Goal: Task Accomplishment & Management: Use online tool/utility

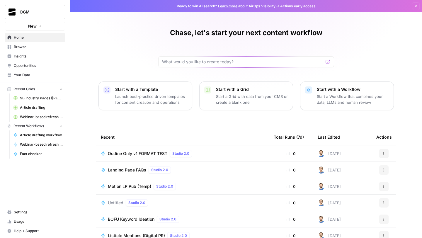
click at [28, 46] on span "Browse" at bounding box center [38, 46] width 49 height 5
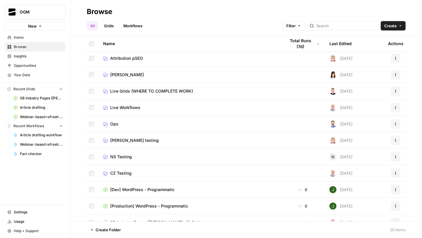
scroll to position [69, 0]
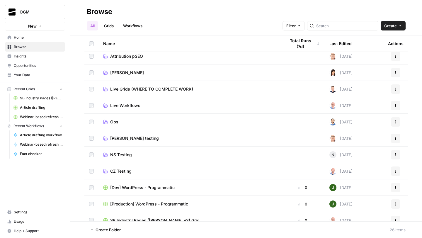
click at [119, 168] on span "CZ Testing" at bounding box center [120, 171] width 21 height 6
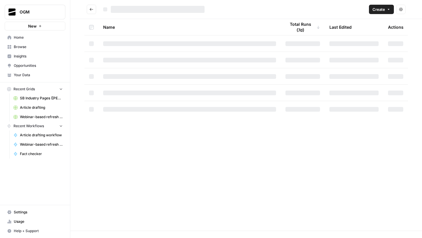
click at [119, 168] on div "Name Total Runs (7d) Last Edited Actions" at bounding box center [245, 124] width 351 height 211
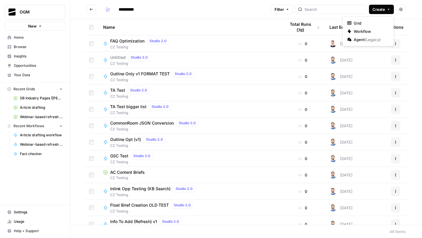
click at [376, 11] on span "Create" at bounding box center [378, 9] width 13 height 6
click at [364, 32] on span "Workflow" at bounding box center [369, 31] width 33 height 6
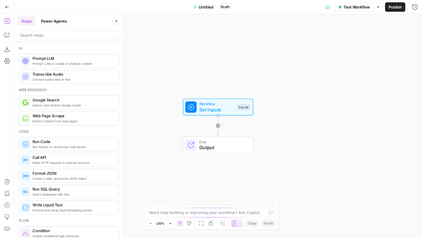
click at [217, 109] on span "Set Inputs" at bounding box center [216, 109] width 35 height 7
click at [328, 40] on span "Add Field" at bounding box center [325, 40] width 17 height 6
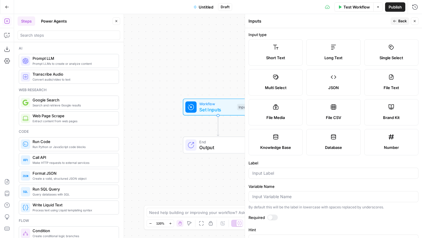
click at [286, 53] on label "Short Text" at bounding box center [275, 52] width 54 height 26
click at [273, 173] on input "Label" at bounding box center [333, 173] width 162 height 6
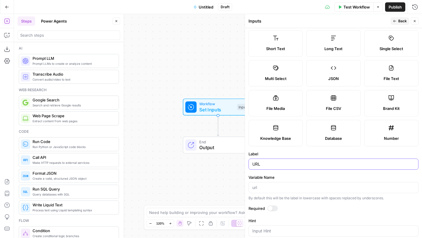
scroll to position [7, 0]
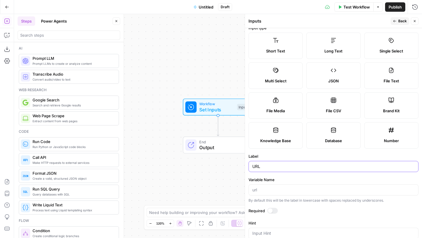
type input "URL"
click at [401, 21] on span "Back" at bounding box center [402, 20] width 8 height 5
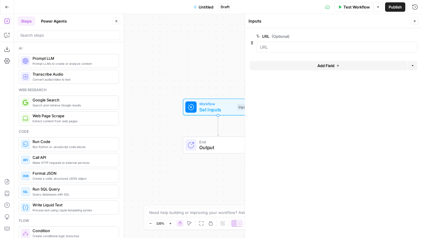
click at [415, 20] on icon "button" at bounding box center [414, 21] width 2 height 2
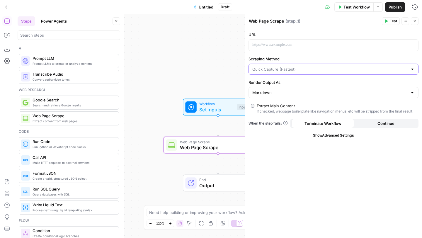
click at [326, 69] on input "Scraping Method" at bounding box center [329, 69] width 155 height 6
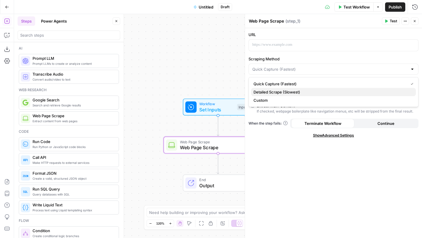
click at [311, 92] on span "Detailed Scrape (Slowest)" at bounding box center [332, 92] width 158 height 6
type input "Detailed Scrape (Slowest)"
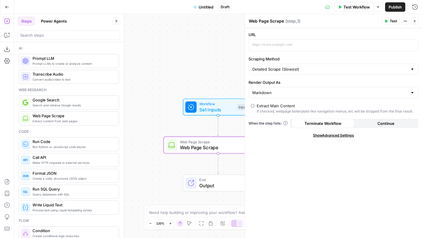
click at [324, 134] on span "Show Advanced Settings" at bounding box center [333, 135] width 41 height 5
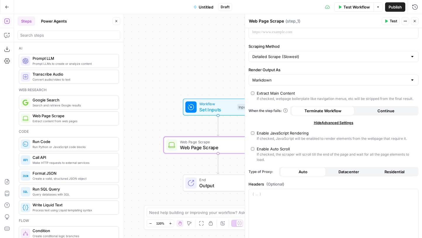
scroll to position [0, 0]
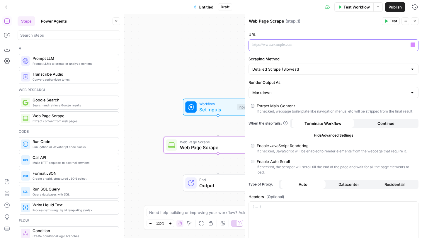
click at [363, 45] on p at bounding box center [328, 45] width 153 height 6
click at [411, 44] on button "Variables Menu" at bounding box center [412, 44] width 5 height 5
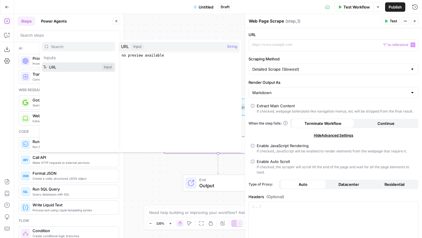
click at [67, 67] on button "Select variable URL" at bounding box center [78, 66] width 73 height 9
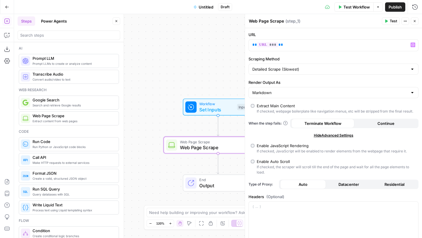
click at [415, 22] on icon "button" at bounding box center [415, 21] width 4 height 4
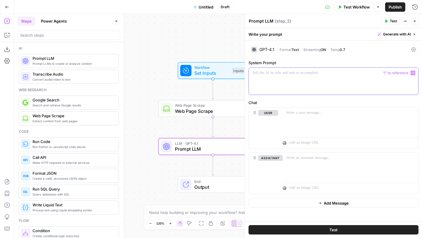
click at [329, 81] on div at bounding box center [333, 81] width 169 height 27
click at [416, 49] on div "GPT-4.1 | Format Text | Streaming ON | Temp 0.7" at bounding box center [333, 49] width 170 height 11
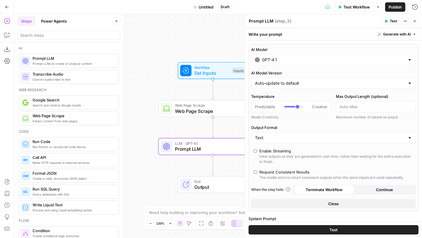
click at [289, 61] on input "GPT-4.1" at bounding box center [333, 60] width 143 height 6
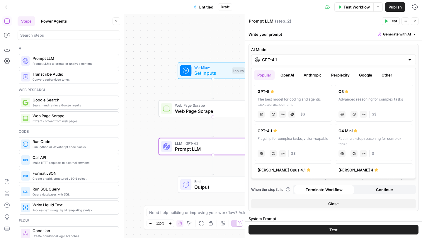
click at [285, 74] on button "OpenAI" at bounding box center [287, 74] width 21 height 9
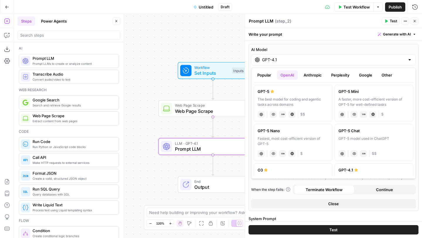
click at [295, 95] on label "GPT-5 The best model for coding and agentic tasks across domains chat Vision Ca…" at bounding box center [293, 103] width 78 height 37
type input "GPT-5"
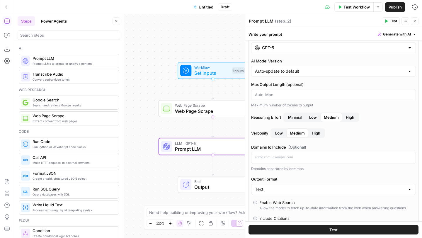
scroll to position [13, 0]
click at [281, 130] on span "Low" at bounding box center [279, 132] width 8 height 6
click at [357, 119] on button "High" at bounding box center [350, 116] width 16 height 9
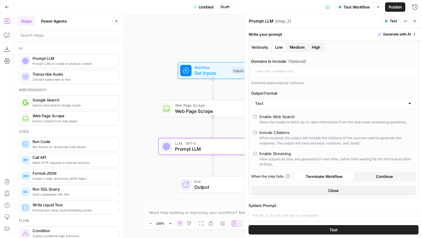
scroll to position [100, 0]
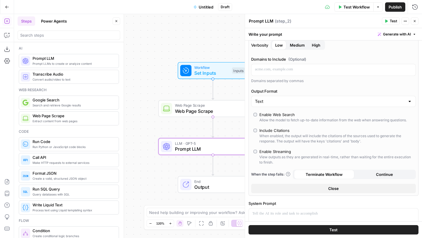
click at [285, 156] on div "View outputs as they are generated in real-time, rather than waiting for the en…" at bounding box center [336, 159] width 154 height 11
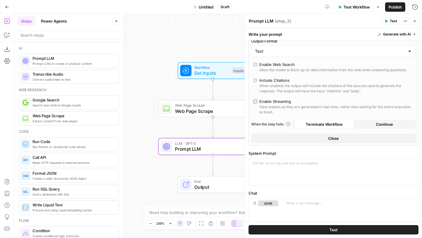
scroll to position [173, 0]
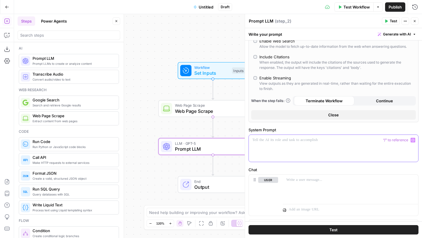
click at [290, 146] on div at bounding box center [333, 148] width 169 height 27
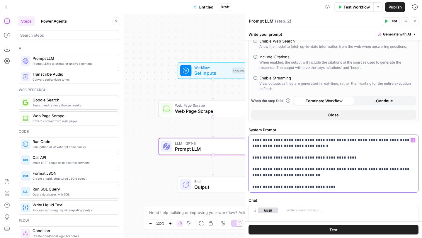
scroll to position [199, 0]
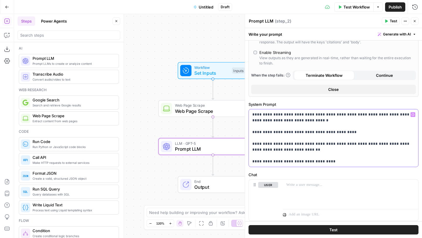
click at [319, 121] on p "**********" at bounding box center [333, 138] width 162 height 53
click at [335, 158] on p "**********" at bounding box center [333, 138] width 162 height 53
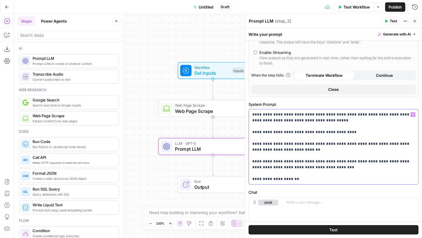
drag, startPoint x: 306, startPoint y: 179, endPoint x: 251, endPoint y: 180, distance: 55.1
click at [250, 180] on div "**********" at bounding box center [333, 146] width 169 height 75
drag, startPoint x: 296, startPoint y: 176, endPoint x: 249, endPoint y: 174, distance: 46.6
click at [249, 174] on div "**********" at bounding box center [333, 146] width 169 height 75
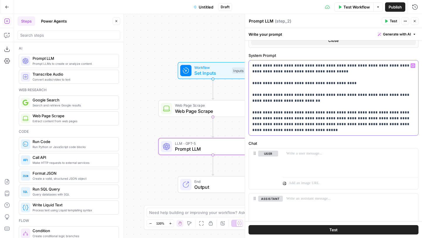
scroll to position [257, 0]
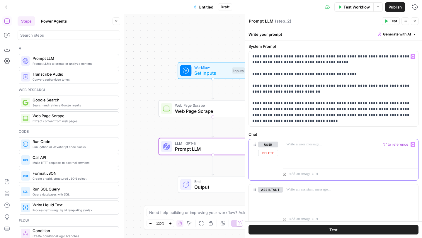
click at [306, 153] on div at bounding box center [350, 152] width 135 height 27
click at [413, 144] on icon "button" at bounding box center [412, 144] width 3 height 3
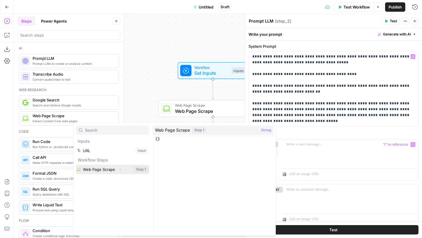
click at [118, 170] on button "Expand" at bounding box center [120, 169] width 8 height 8
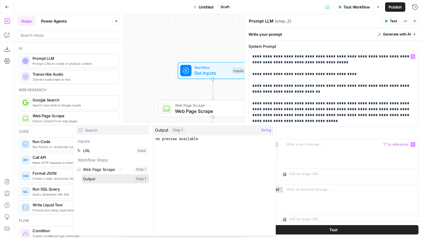
click at [110, 181] on button "Select variable Output" at bounding box center [115, 178] width 67 height 9
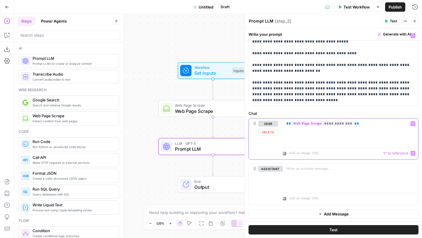
scroll to position [278, 0]
click at [354, 100] on p "**********" at bounding box center [333, 68] width 162 height 70
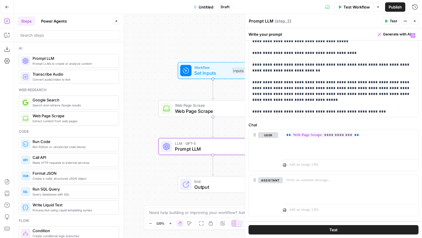
click at [415, 20] on icon "button" at bounding box center [414, 21] width 2 height 2
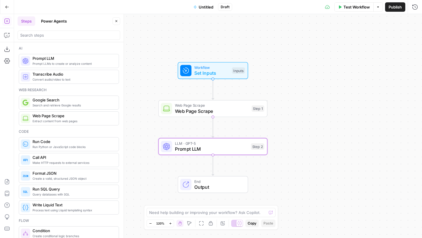
click at [357, 4] on span "Test Workflow" at bounding box center [356, 7] width 26 height 6
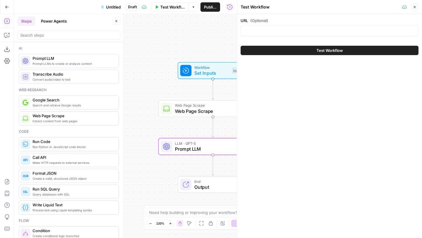
click at [318, 27] on div at bounding box center [329, 30] width 178 height 11
paste input "[URL][DOMAIN_NAME]"
type input "[URL][DOMAIN_NAME]"
click at [319, 50] on span "Test Workflow" at bounding box center [329, 50] width 26 height 6
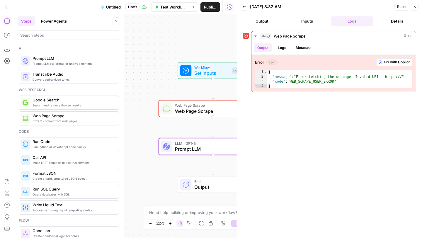
click at [212, 108] on span "Web Page Scrape" at bounding box center [212, 110] width 74 height 7
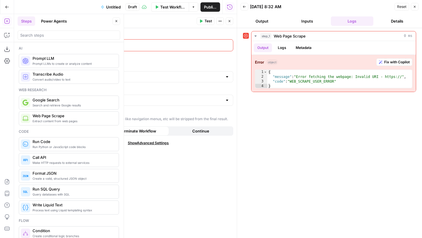
click at [192, 45] on p at bounding box center [143, 45] width 153 height 6
click at [227, 45] on icon "button" at bounding box center [227, 44] width 3 height 3
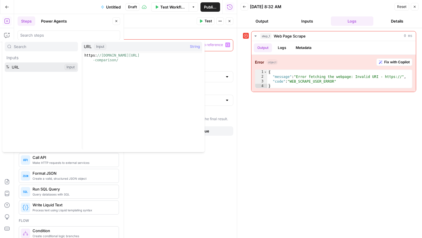
click at [40, 68] on button "Select variable URL" at bounding box center [41, 66] width 73 height 9
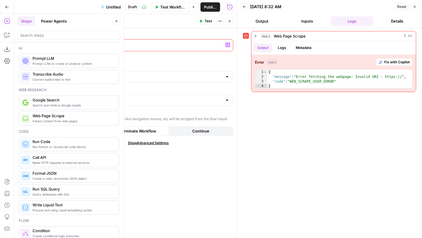
click at [416, 7] on button "Close" at bounding box center [415, 7] width 8 height 8
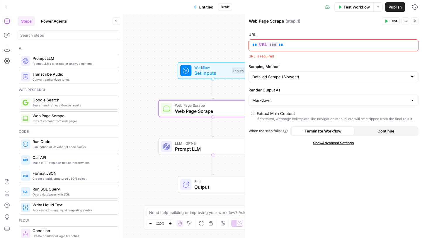
click at [414, 18] on button "Close" at bounding box center [415, 21] width 8 height 8
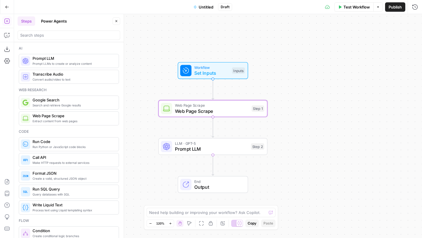
click at [212, 76] on span "Set Inputs" at bounding box center [211, 72] width 35 height 7
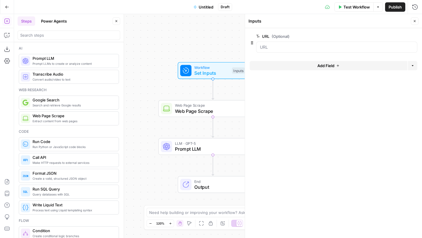
click at [351, 5] on span "Test Workflow" at bounding box center [356, 7] width 26 height 6
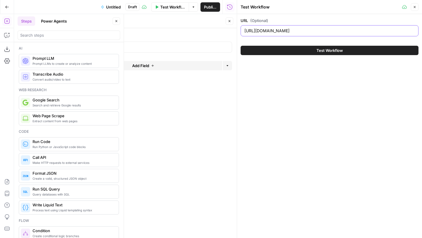
click at [323, 32] on input "[URL][DOMAIN_NAME]" at bounding box center [329, 31] width 170 height 6
paste input "[URL][DOMAIN_NAME]"
type input "[URL][DOMAIN_NAME]"
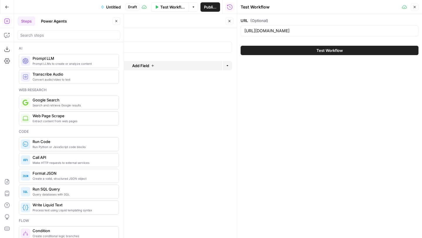
click at [322, 49] on span "Test Workflow" at bounding box center [329, 50] width 26 height 6
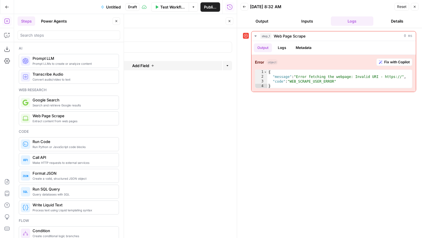
click at [416, 5] on icon "button" at bounding box center [415, 7] width 4 height 4
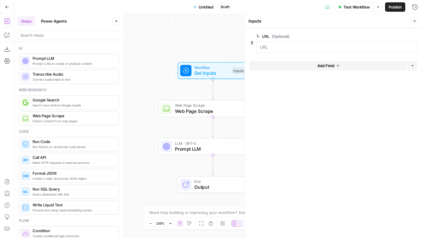
click at [410, 20] on div "Inputs Close" at bounding box center [333, 21] width 170 height 8
click at [216, 111] on span "Web Page Scrape" at bounding box center [212, 110] width 74 height 7
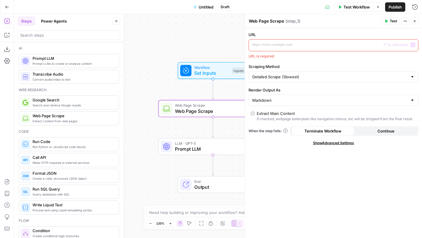
click at [413, 43] on icon "button" at bounding box center [412, 44] width 3 height 3
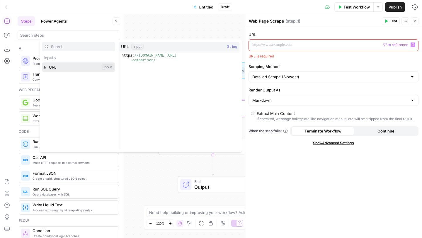
click at [75, 69] on button "Select variable URL" at bounding box center [78, 66] width 73 height 9
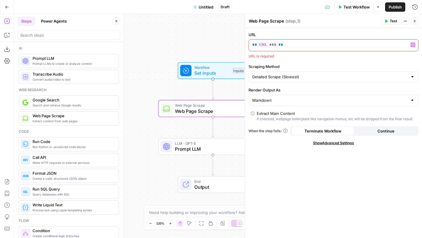
click at [302, 196] on div "URL ** *** ** Variables Menu URL is required Scraping Method Detailed Scrape (S…" at bounding box center [333, 133] width 177 height 210
click at [396, 25] on header "Web Page Scrape Web Page Scrape ( step_1 ) Test Actions Close" at bounding box center [333, 21] width 177 height 14
click at [394, 20] on span "Test" at bounding box center [392, 20] width 7 height 5
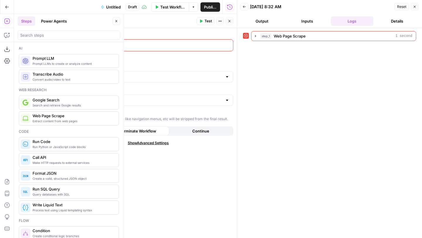
click at [417, 9] on button "Close" at bounding box center [415, 7] width 8 height 8
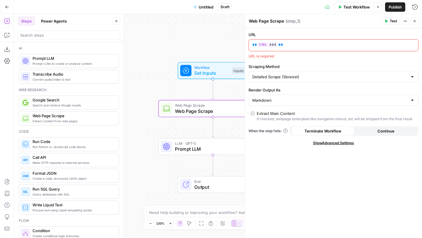
click at [116, 21] on icon "button" at bounding box center [116, 21] width 4 height 4
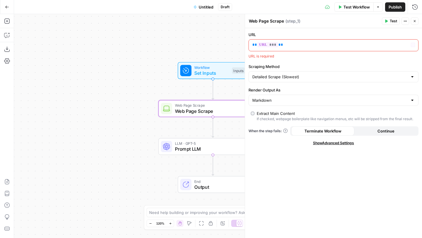
click at [341, 45] on p "** *** **" at bounding box center [328, 45] width 153 height 6
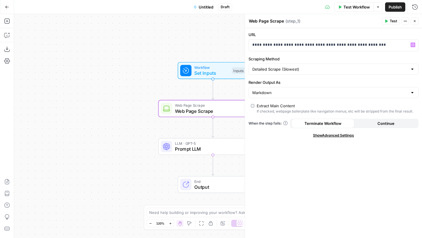
click at [388, 22] on button "Test" at bounding box center [391, 21] width 18 height 8
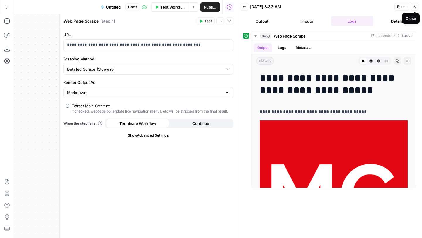
click at [414, 4] on button "Close" at bounding box center [415, 7] width 8 height 8
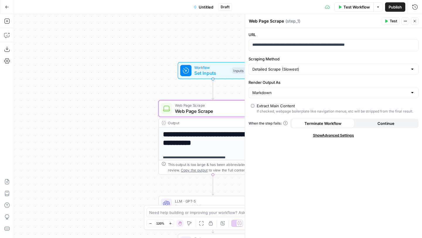
click at [415, 18] on button "Close" at bounding box center [415, 21] width 8 height 8
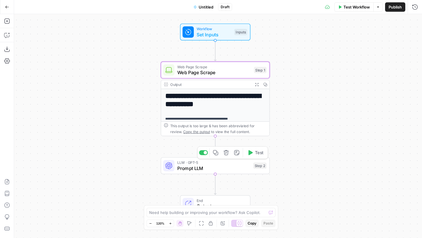
click at [251, 154] on icon "button" at bounding box center [250, 153] width 6 height 6
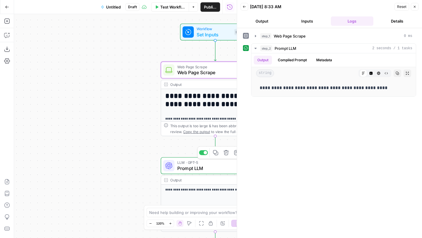
click at [188, 170] on span "Prompt LLM" at bounding box center [213, 168] width 73 height 7
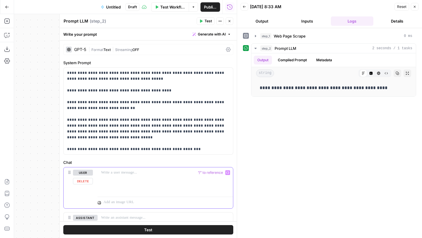
click at [182, 172] on p at bounding box center [165, 173] width 128 height 6
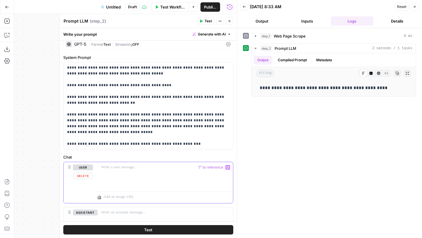
scroll to position [4, 0]
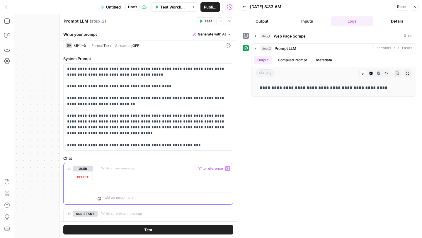
click at [228, 169] on icon "button" at bounding box center [227, 168] width 3 height 3
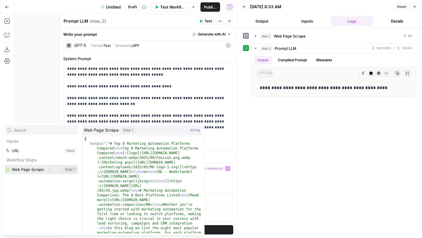
click at [43, 169] on button "Select variable Web Page Scrape" at bounding box center [41, 169] width 73 height 9
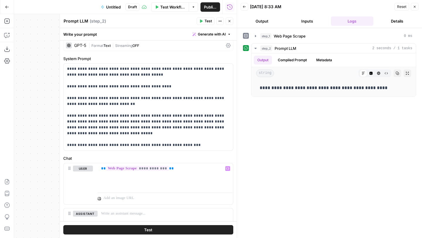
click at [144, 227] on button "Test" at bounding box center [148, 229] width 170 height 9
click at [413, 7] on icon "button" at bounding box center [415, 7] width 4 height 4
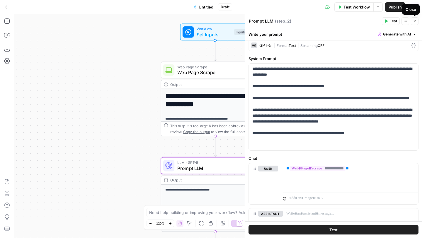
click at [417, 20] on button "Close" at bounding box center [415, 21] width 8 height 8
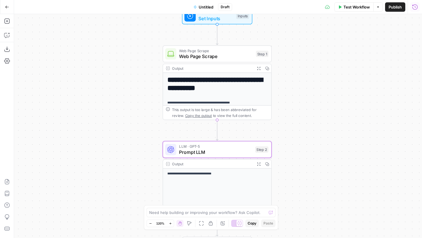
click at [216, 150] on span "Prompt LLM" at bounding box center [215, 151] width 73 height 7
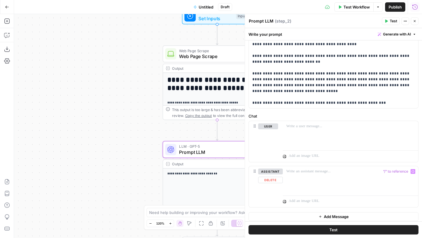
scroll to position [45, 0]
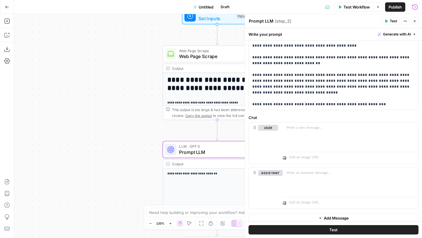
click at [416, 22] on button "Close" at bounding box center [415, 21] width 8 height 8
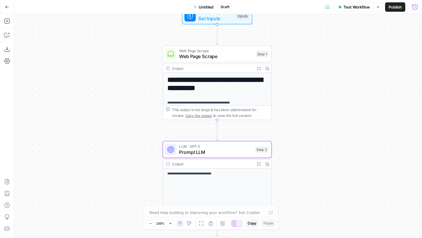
click at [206, 7] on span "Untitled" at bounding box center [206, 7] width 15 height 6
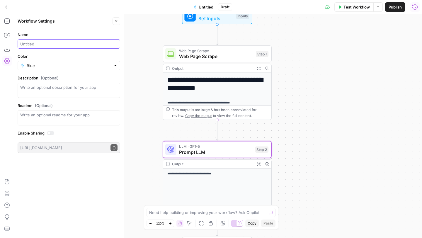
click at [66, 46] on input "Name" at bounding box center [68, 44] width 97 height 6
type input "AC Citation Check"
click at [317, 103] on div "**********" at bounding box center [218, 126] width 408 height 224
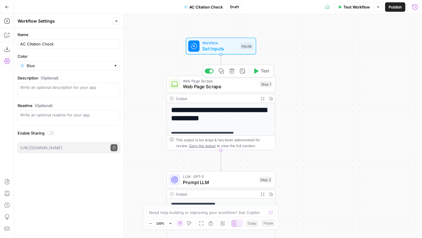
click at [213, 88] on span "Web Page Scrape" at bounding box center [220, 86] width 74 height 7
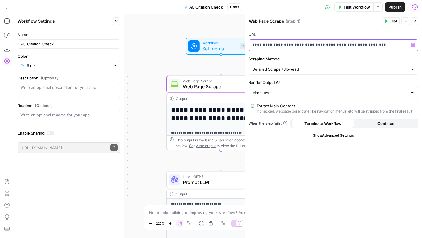
click at [381, 47] on p "**********" at bounding box center [328, 45] width 153 height 6
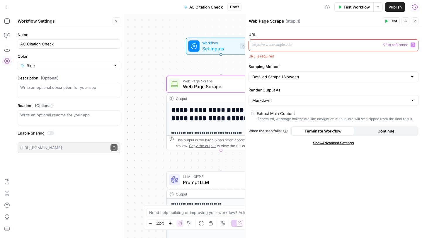
click at [414, 46] on icon "button" at bounding box center [412, 44] width 3 height 3
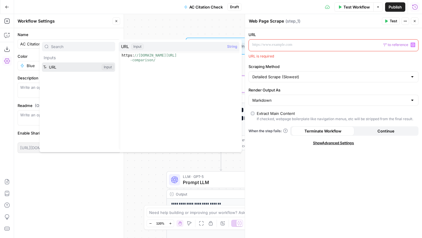
click at [58, 69] on button "Select variable URL" at bounding box center [78, 66] width 73 height 9
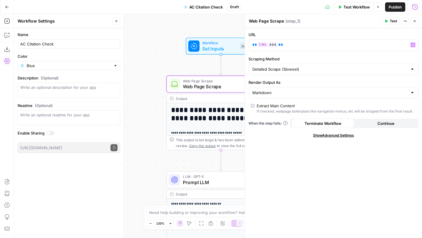
click at [414, 23] on button "Close" at bounding box center [415, 21] width 8 height 8
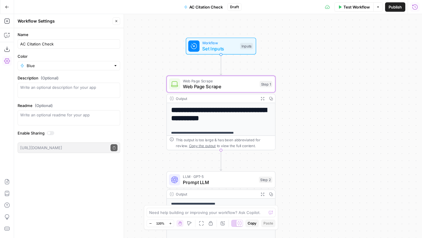
click at [205, 87] on span "Web Page Scrape" at bounding box center [220, 86] width 74 height 7
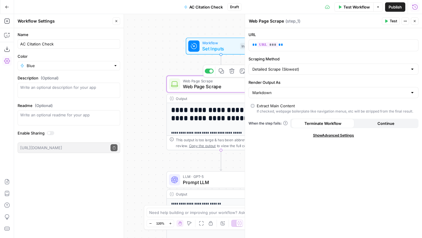
click at [294, 181] on div "URL ** *** ** Scraping Method Detailed Scrape (Slowest) Render Output As Markdo…" at bounding box center [333, 133] width 177 height 210
click at [415, 22] on icon "button" at bounding box center [415, 21] width 4 height 4
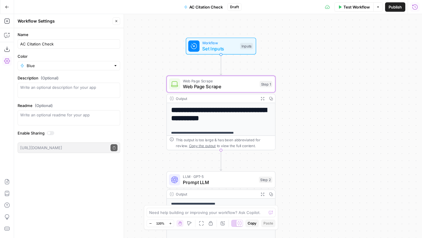
click at [209, 178] on span "LLM · GPT-5" at bounding box center [219, 177] width 73 height 6
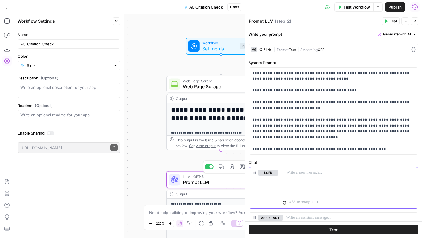
click at [307, 183] on div at bounding box center [350, 180] width 135 height 27
click at [414, 172] on button "Variables Menu" at bounding box center [412, 172] width 5 height 5
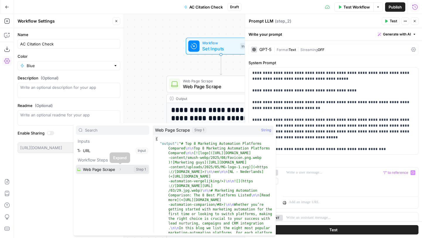
click at [101, 170] on button "Select variable Web Page Scrape" at bounding box center [112, 169] width 73 height 9
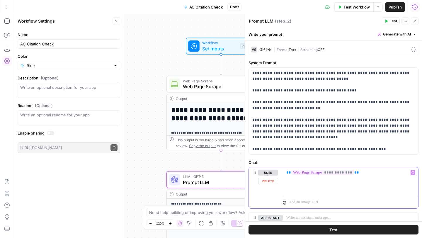
drag, startPoint x: 368, startPoint y: 176, endPoint x: 284, endPoint y: 173, distance: 84.1
click at [284, 173] on div "**********" at bounding box center [350, 180] width 135 height 27
click at [412, 172] on icon "button" at bounding box center [412, 172] width 3 height 3
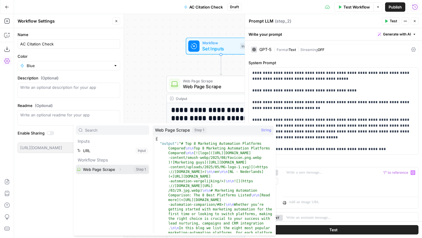
click at [121, 169] on icon "button" at bounding box center [120, 169] width 4 height 4
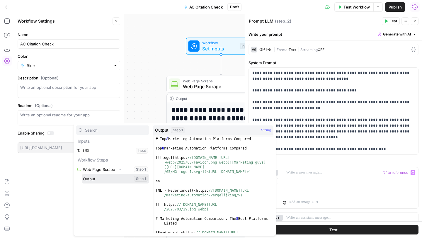
click at [99, 181] on button "Select variable Output" at bounding box center [115, 178] width 67 height 9
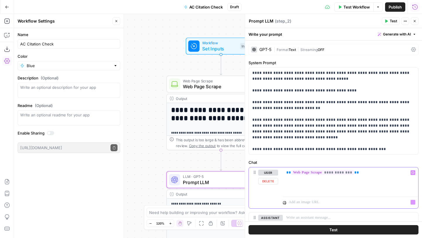
click at [338, 190] on div "**********" at bounding box center [350, 180] width 135 height 27
click at [376, 53] on div "GPT-5 | Format Text | Streaming OFF" at bounding box center [333, 49] width 170 height 11
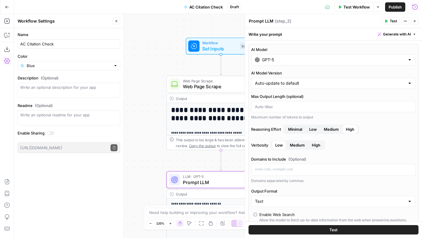
click at [416, 19] on button "Close" at bounding box center [415, 21] width 8 height 8
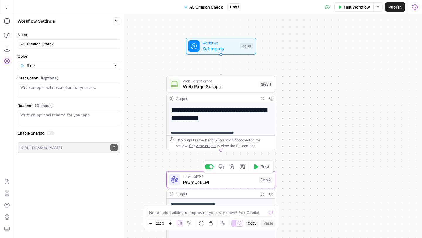
click at [212, 181] on span "Prompt LLM" at bounding box center [219, 182] width 73 height 7
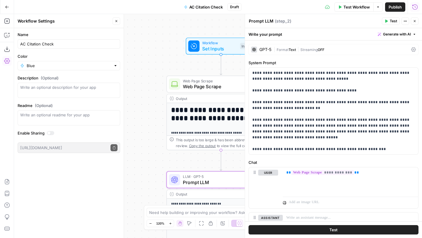
click at [392, 19] on span "Test" at bounding box center [392, 20] width 7 height 5
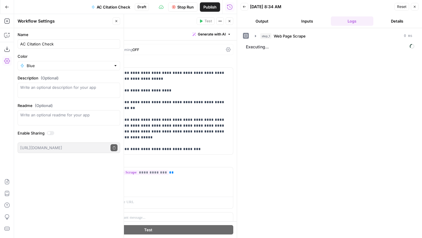
click at [113, 21] on button "Close" at bounding box center [116, 21] width 8 height 8
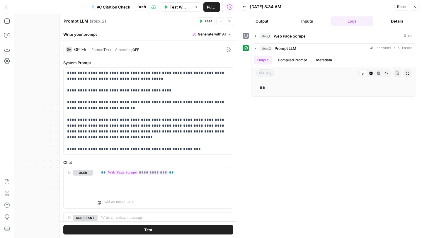
click at [416, 7] on icon "button" at bounding box center [415, 7] width 4 height 4
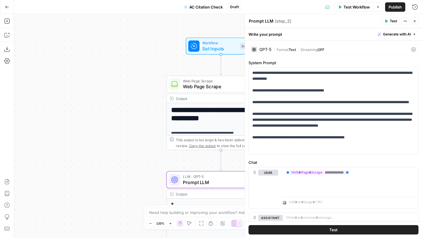
click at [394, 9] on span "Publish" at bounding box center [394, 7] width 13 height 6
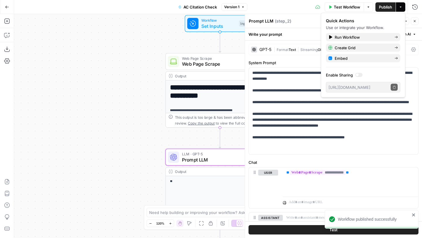
click at [413, 20] on icon "button" at bounding box center [415, 21] width 4 height 4
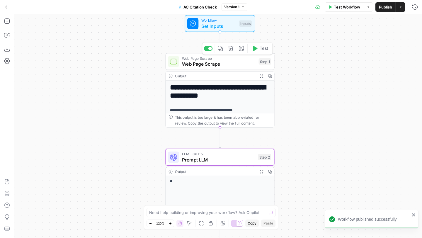
click at [229, 63] on span "Web Page Scrape" at bounding box center [219, 63] width 74 height 7
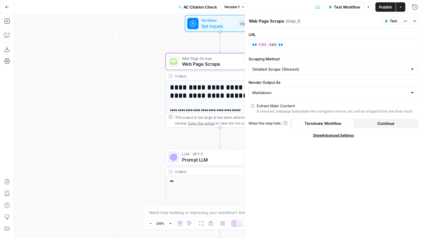
click at [416, 20] on icon "button" at bounding box center [415, 21] width 4 height 4
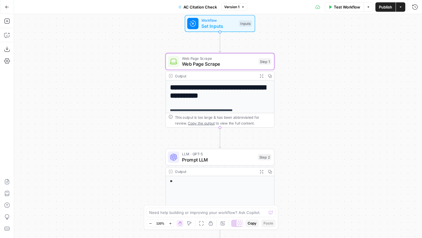
click at [351, 8] on span "Test Workflow" at bounding box center [347, 7] width 26 height 6
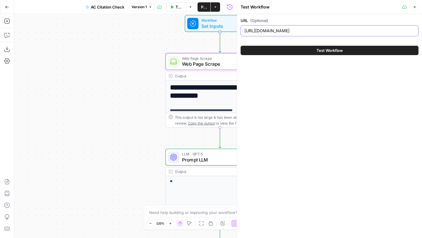
click at [331, 30] on input "[URL][DOMAIN_NAME]" at bounding box center [329, 31] width 170 height 6
paste input "[URL][DOMAIN_NAME]"
type input "[URL][DOMAIN_NAME]"
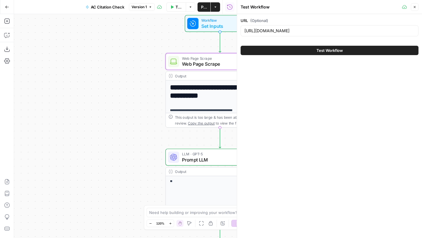
click at [327, 49] on span "Test Workflow" at bounding box center [329, 50] width 26 height 6
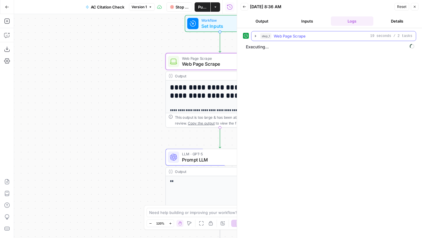
click at [256, 37] on icon "button" at bounding box center [255, 36] width 5 height 5
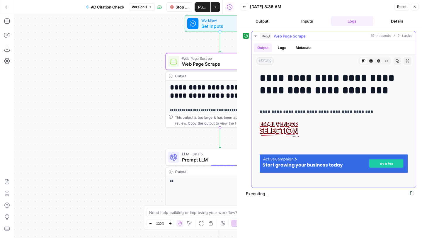
click at [254, 35] on icon "button" at bounding box center [255, 36] width 5 height 5
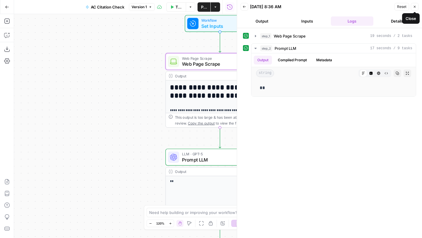
click at [416, 7] on icon "button" at bounding box center [415, 7] width 4 height 4
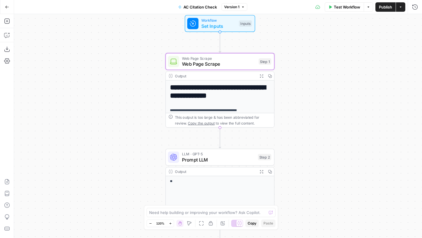
click at [8, 6] on icon "button" at bounding box center [7, 7] width 4 height 4
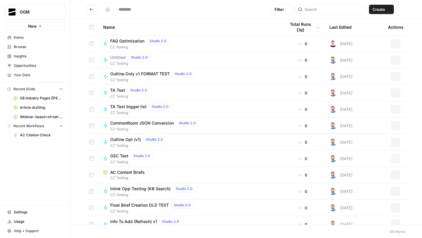
type input "**********"
click at [385, 8] on button "Create" at bounding box center [381, 9] width 25 height 9
click at [363, 23] on span "Grid" at bounding box center [369, 23] width 33 height 6
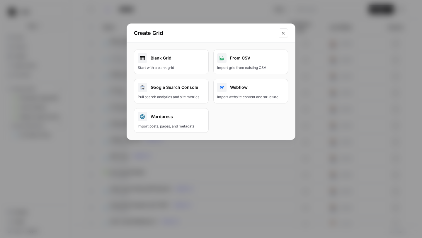
click at [159, 61] on div "Blank Grid" at bounding box center [171, 57] width 67 height 9
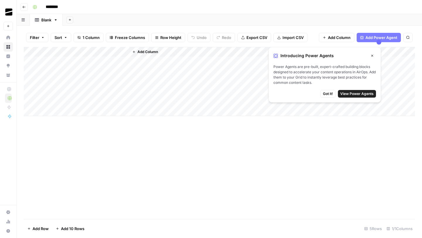
click at [56, 6] on input "********" at bounding box center [59, 6] width 33 height 9
click at [57, 6] on input "********" at bounding box center [59, 6] width 33 height 9
type input "**********"
click at [107, 52] on div "Add Column" at bounding box center [219, 81] width 391 height 69
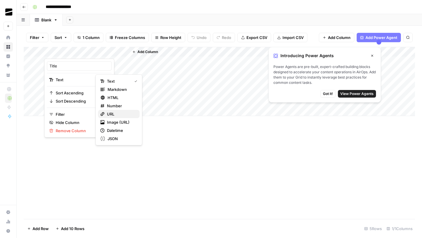
click at [107, 114] on span "URL" at bounding box center [121, 114] width 28 height 6
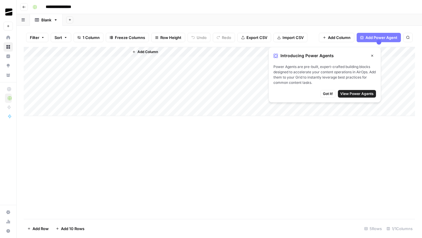
click at [143, 48] on button "Add Column" at bounding box center [145, 52] width 30 height 8
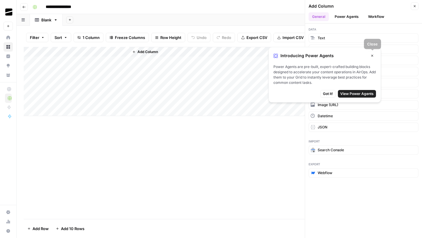
click at [373, 54] on icon "button" at bounding box center [372, 56] width 4 height 4
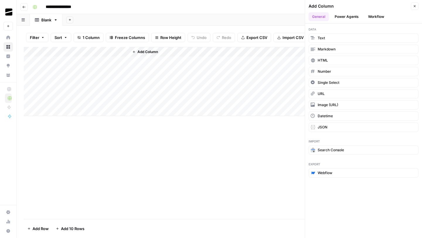
click at [373, 16] on button "Workflow" at bounding box center [375, 16] width 23 height 9
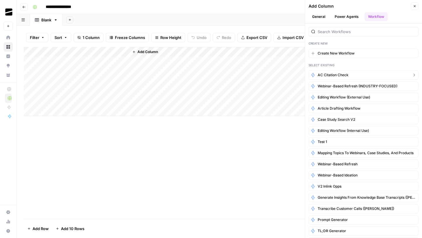
click at [348, 74] on button "AC Citation Check" at bounding box center [363, 74] width 110 height 9
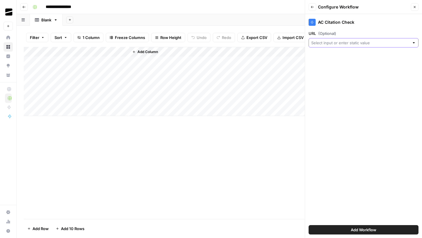
click at [337, 42] on input "URL (Optional)" at bounding box center [360, 43] width 98 height 6
click at [324, 78] on button "Title" at bounding box center [363, 75] width 105 height 8
type input "Title"
click at [355, 230] on span "Add Workflow" at bounding box center [363, 230] width 25 height 6
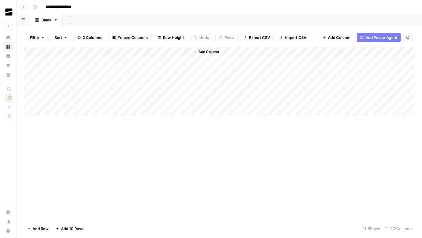
click at [77, 50] on div "Add Column" at bounding box center [219, 81] width 391 height 69
click at [61, 65] on input "Title" at bounding box center [78, 66] width 59 height 6
type input "URL"
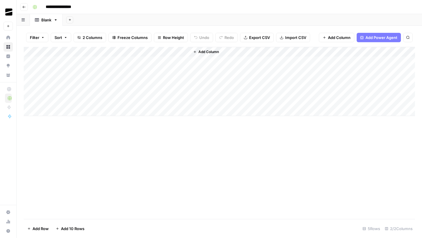
click at [74, 65] on div "Add Column" at bounding box center [219, 81] width 391 height 69
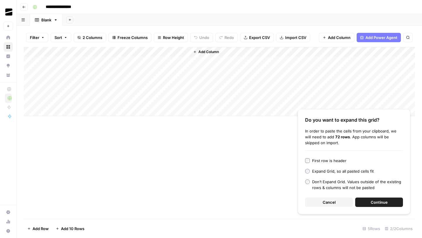
click at [373, 201] on span "Continue" at bounding box center [378, 202] width 17 height 6
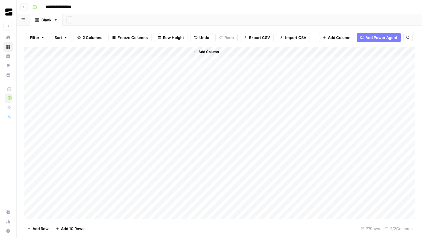
click at [186, 52] on div "Add Column" at bounding box center [219, 133] width 391 height 172
click at [191, 66] on span "All Rows" at bounding box center [205, 65] width 37 height 6
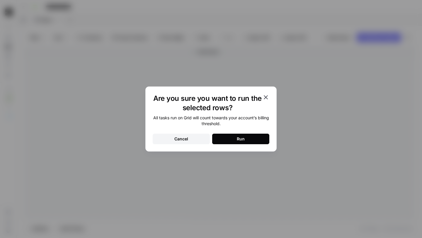
click at [267, 97] on icon "button" at bounding box center [265, 97] width 7 height 7
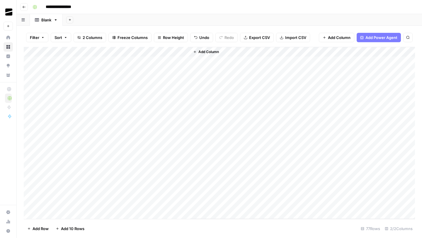
click at [184, 50] on div "Add Column" at bounding box center [219, 133] width 391 height 172
click at [195, 65] on span "All Rows" at bounding box center [205, 65] width 37 height 6
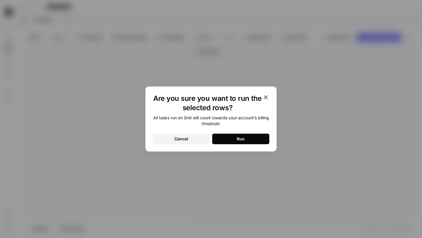
click at [232, 138] on button "Run" at bounding box center [240, 139] width 57 height 11
